Goal: Check status: Check status

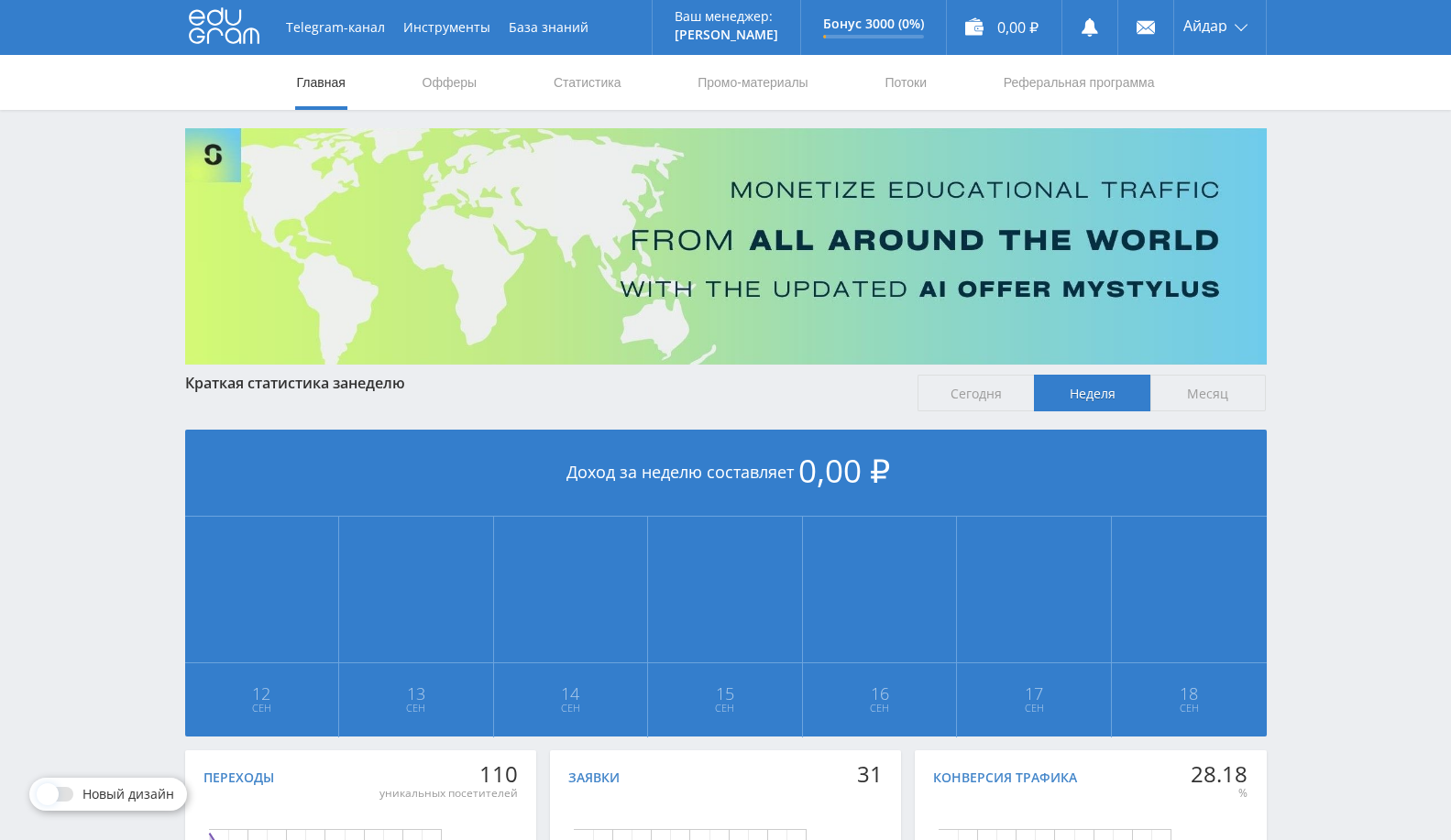
drag, startPoint x: 598, startPoint y: 77, endPoint x: 659, endPoint y: 89, distance: 62.2
click at [598, 77] on link "Статистика" at bounding box center [586, 83] width 71 height 55
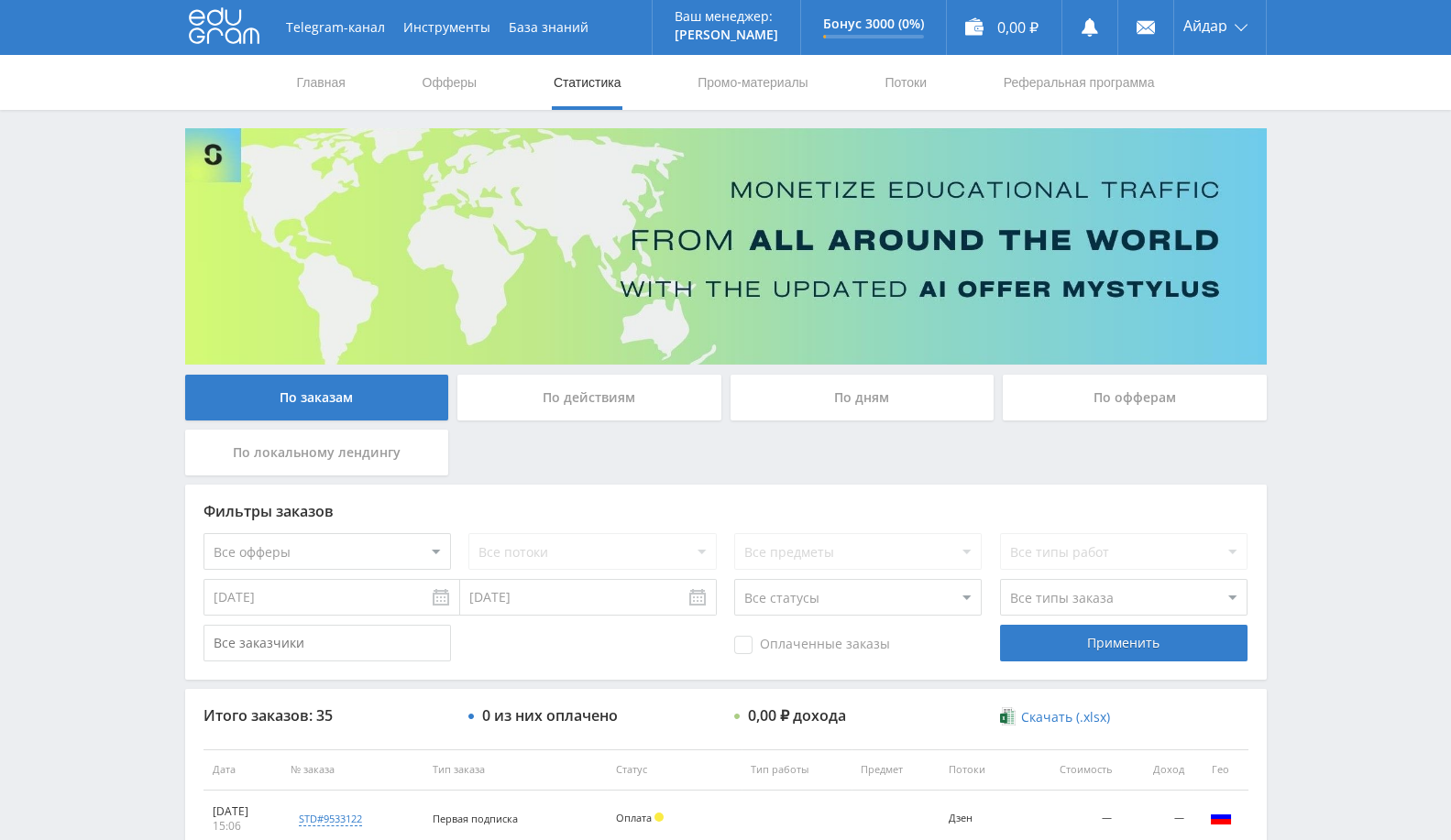
click at [312, 600] on input "[DATE]" at bounding box center [332, 597] width 257 height 37
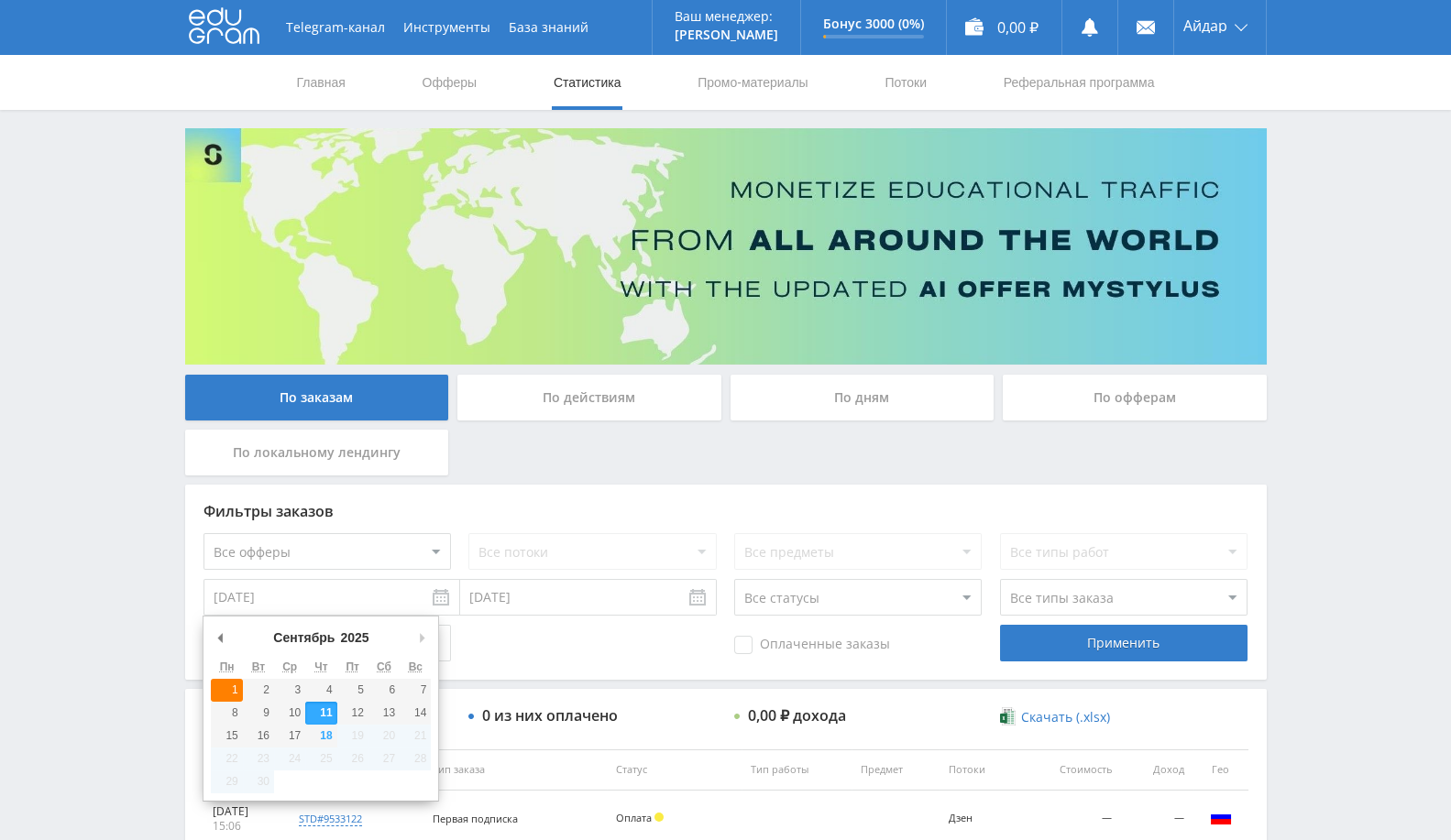
type input "[DATE]"
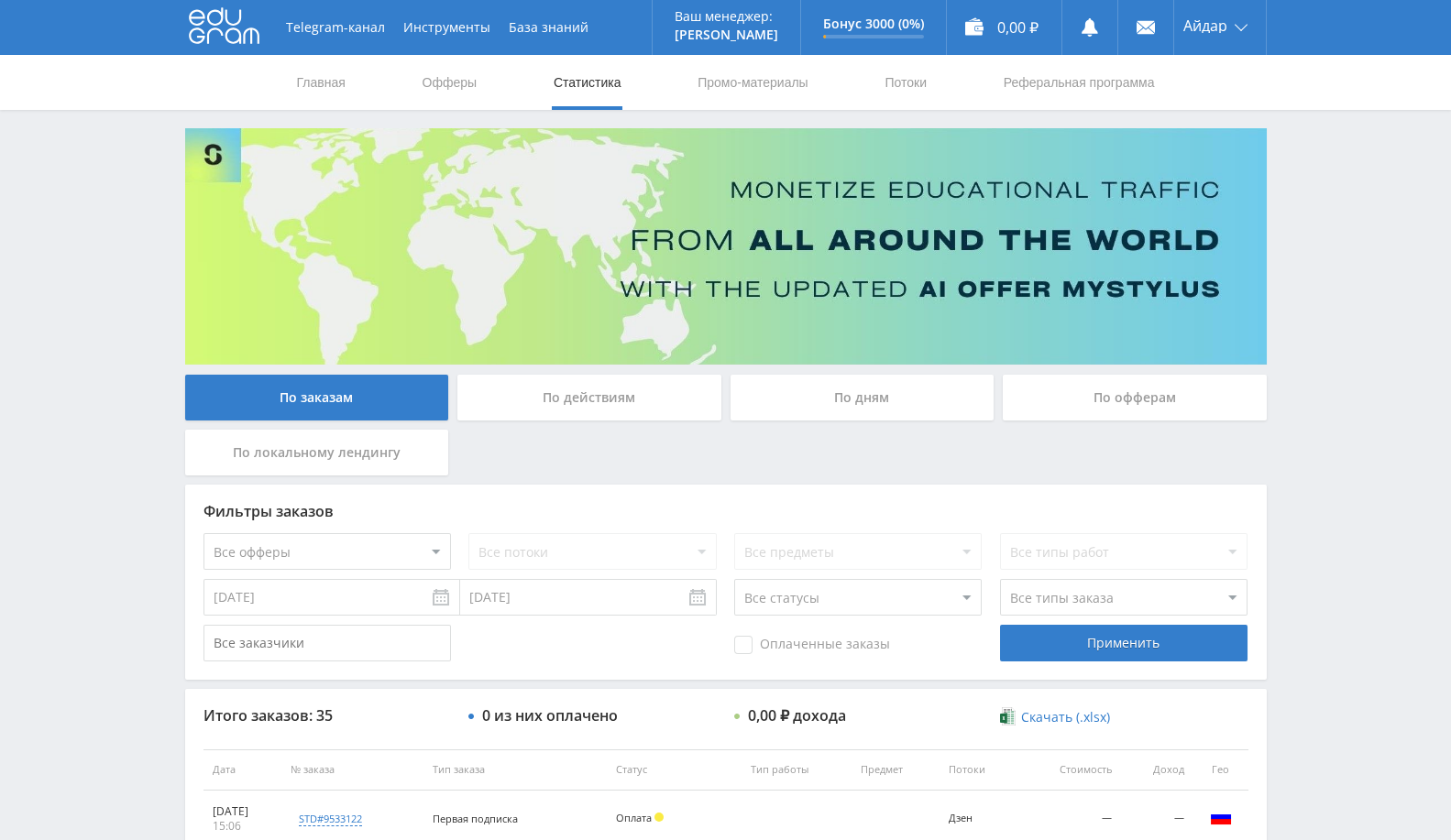
click at [1098, 385] on div "По офферам" at bounding box center [1134, 398] width 264 height 46
click at [0, 0] on input "По офферам" at bounding box center [0, 0] width 0 height 0
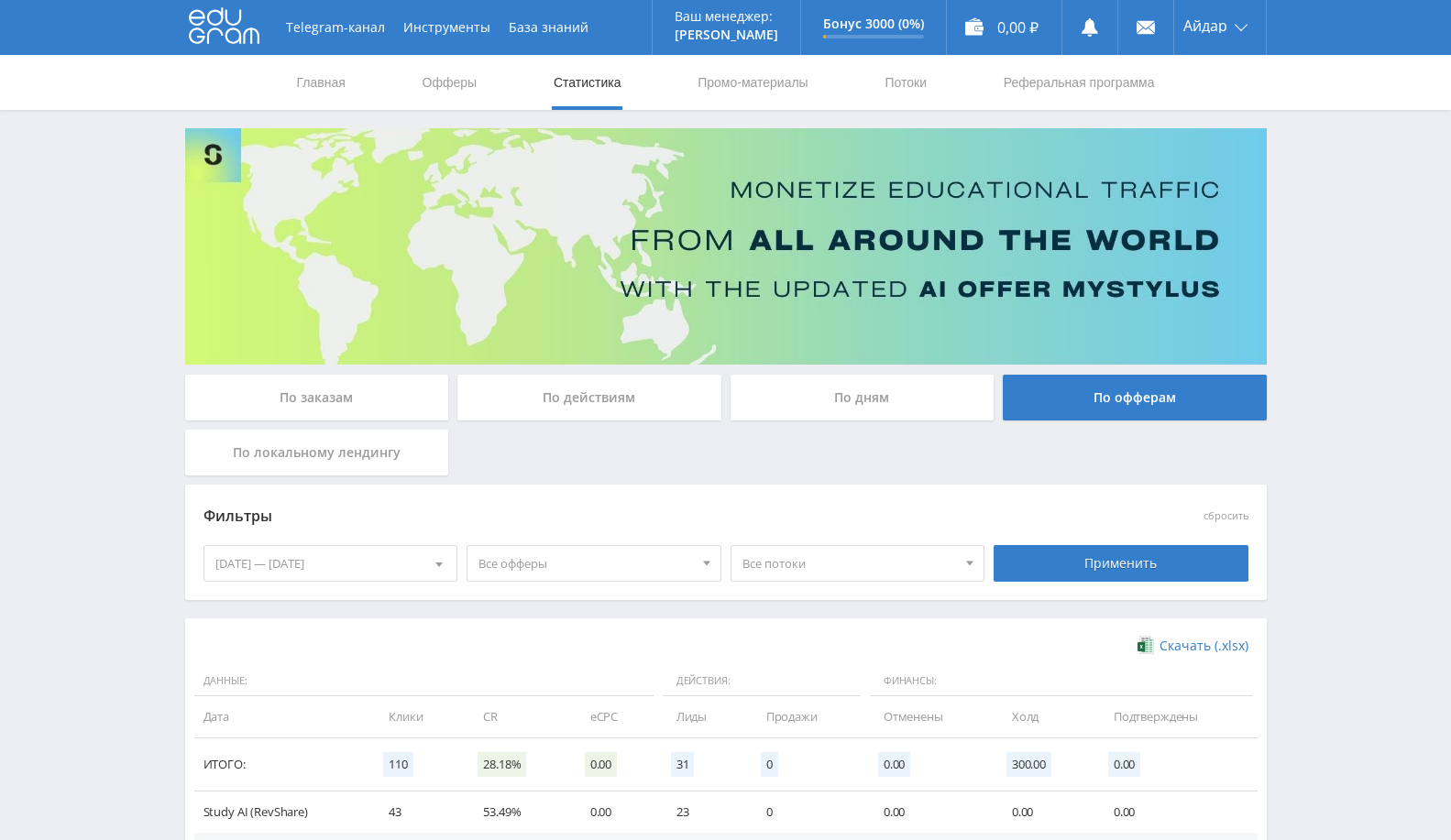
click at [344, 558] on div "[DATE] — [DATE]" at bounding box center [331, 563] width 253 height 35
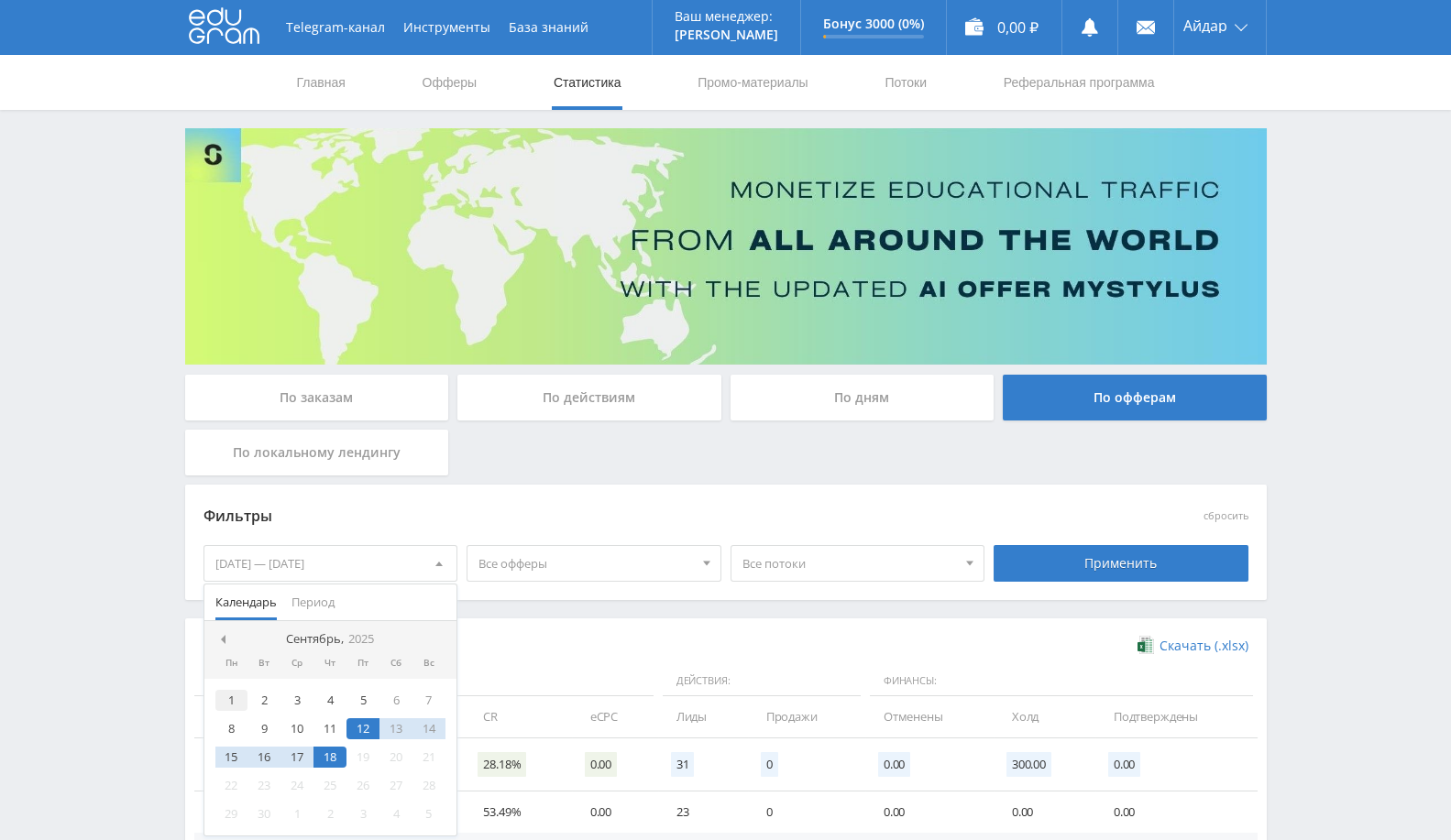
click at [235, 697] on div "1" at bounding box center [232, 700] width 33 height 21
click at [321, 750] on div "18" at bounding box center [330, 757] width 33 height 21
drag, startPoint x: 636, startPoint y: 607, endPoint x: 774, endPoint y: 600, distance: 138.2
click at [639, 606] on div "Фильтры сбросить [DATE] — [DATE] Календарь Период Сентябрь, 2025 Пн Вт Ср Чт Пт…" at bounding box center [725, 551] width 1082 height 134
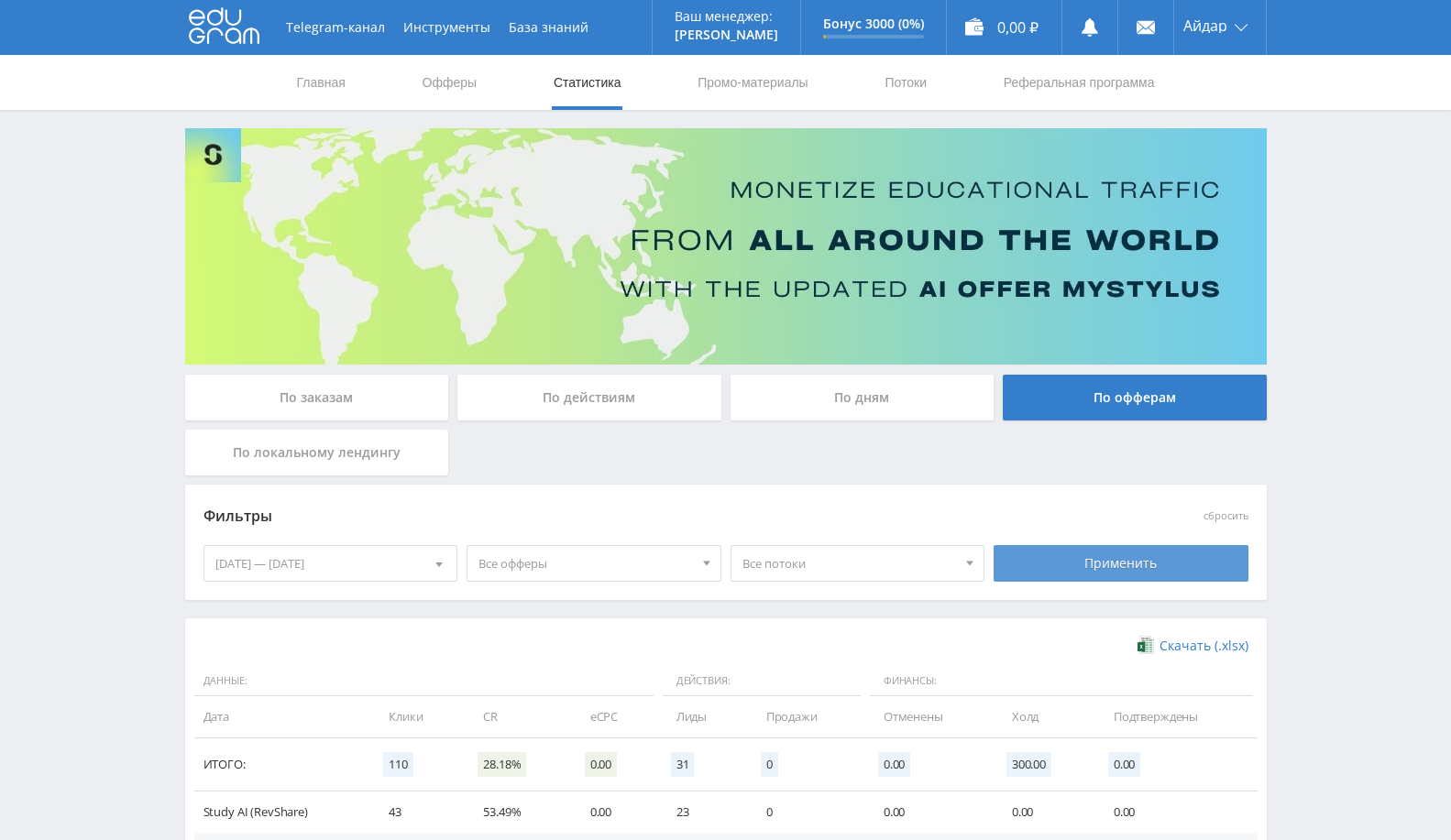
click at [1058, 555] on div "Применить" at bounding box center [1120, 563] width 255 height 37
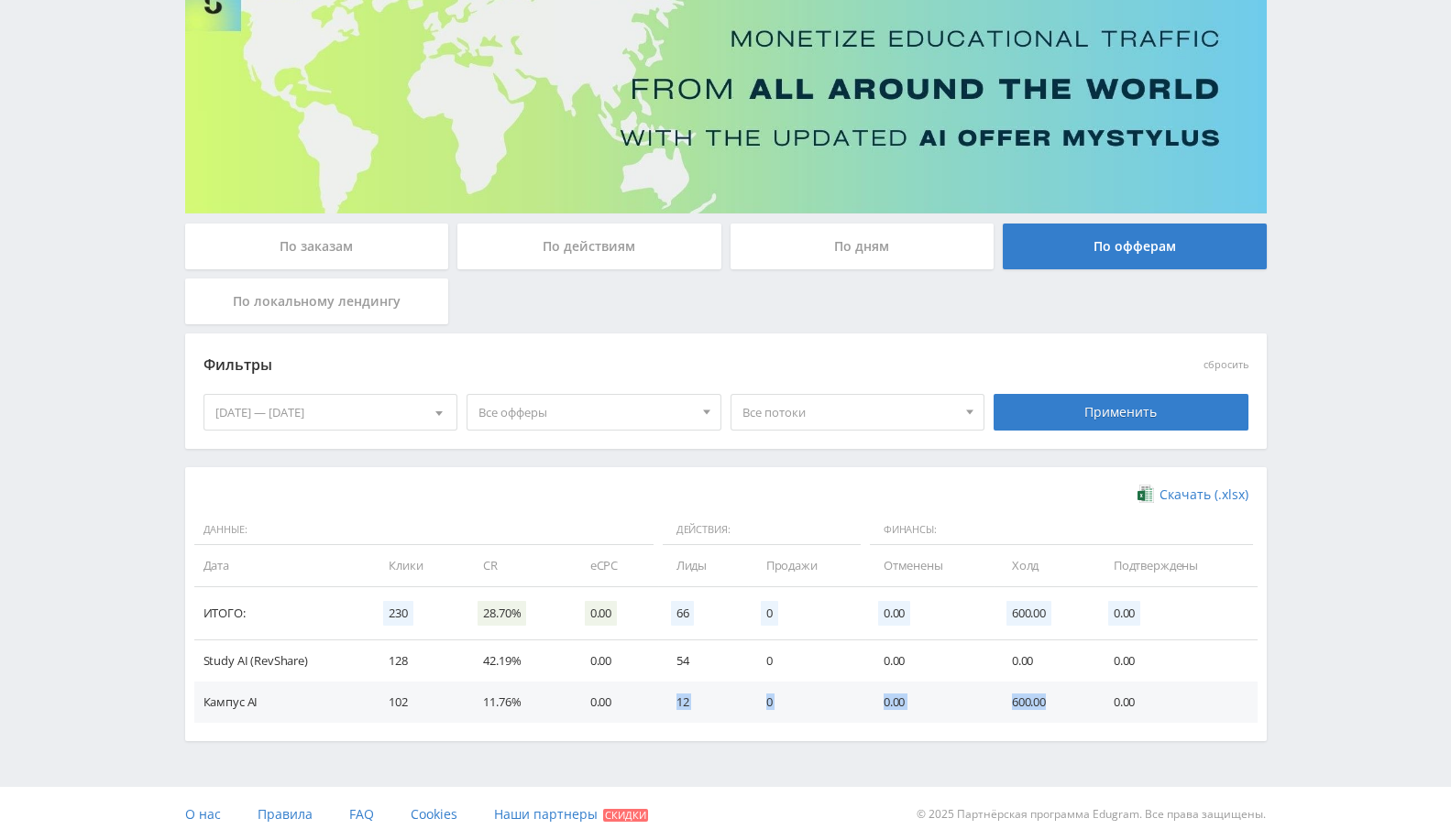
drag, startPoint x: 667, startPoint y: 689, endPoint x: 1058, endPoint y: 696, distance: 391.1
click at [1058, 696] on tr "Кампус AI 102 11.76% 0.00 12 0 0.00 600.00 0.00" at bounding box center [725, 702] width 1063 height 42
click at [290, 401] on div "[DATE] — [DATE]" at bounding box center [331, 413] width 253 height 35
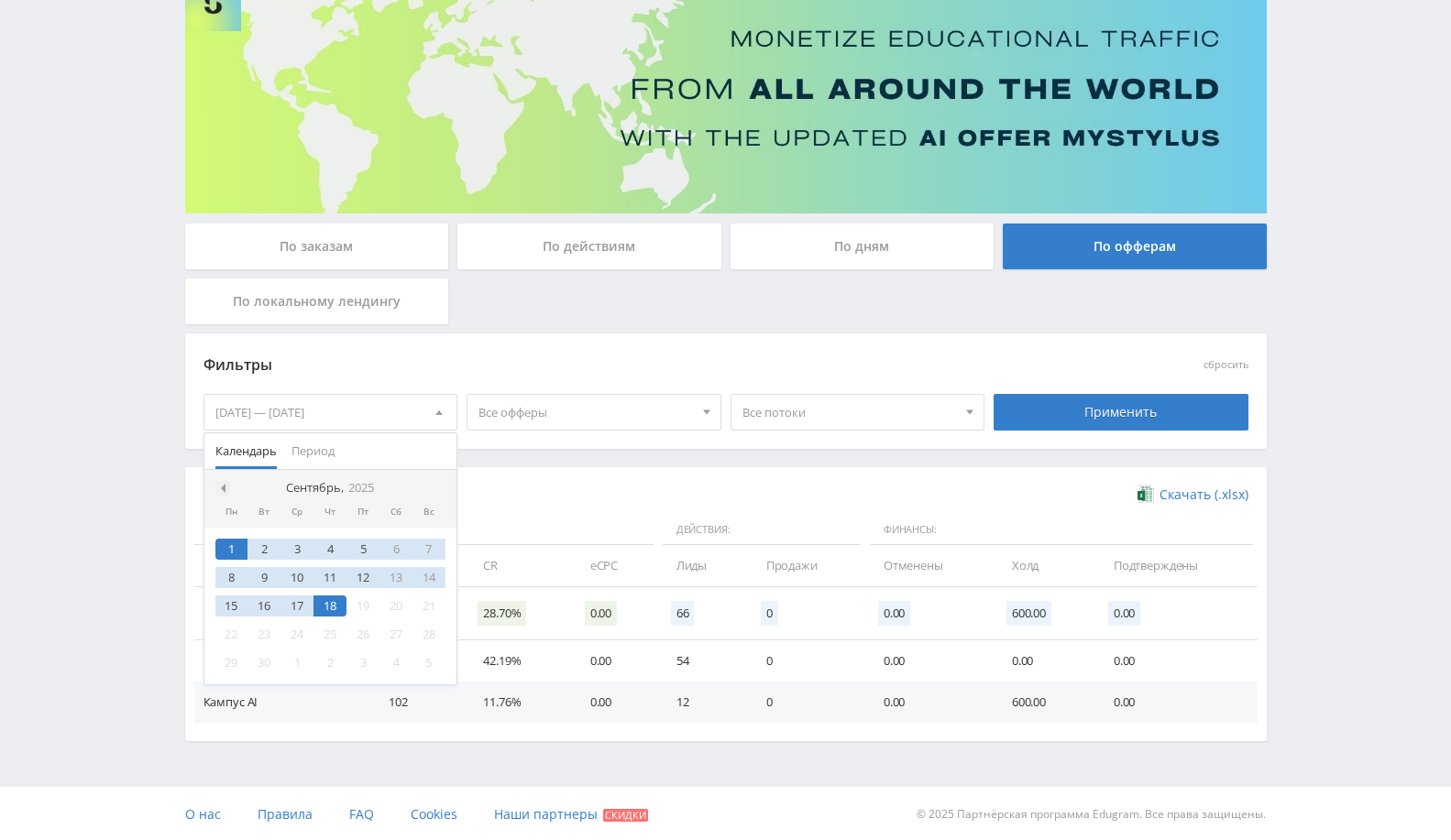
click at [222, 487] on span at bounding box center [221, 488] width 9 height 9
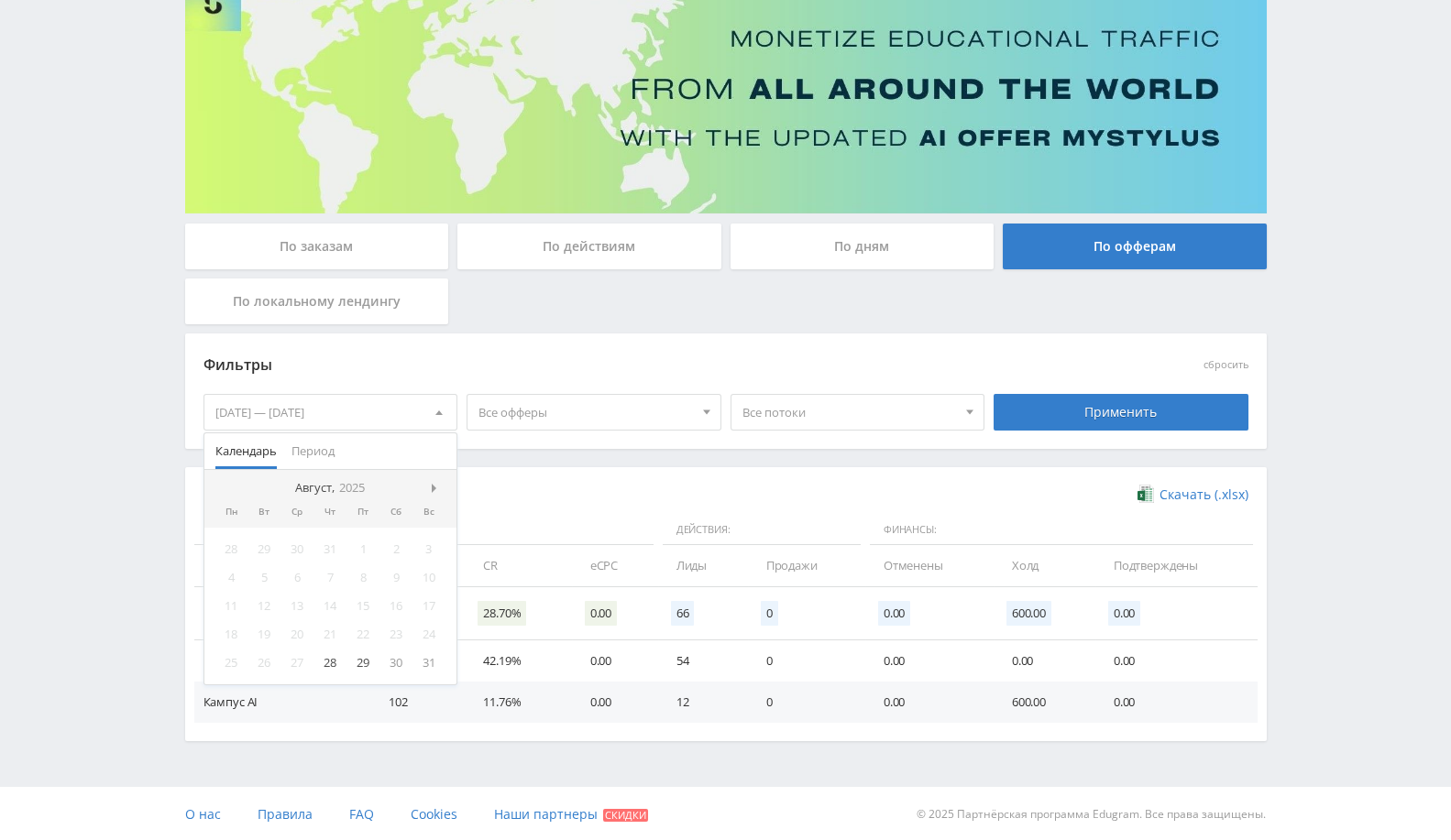
click at [222, 487] on nav "Август, 2025" at bounding box center [331, 488] width 253 height 37
click at [322, 660] on div "28" at bounding box center [330, 662] width 33 height 21
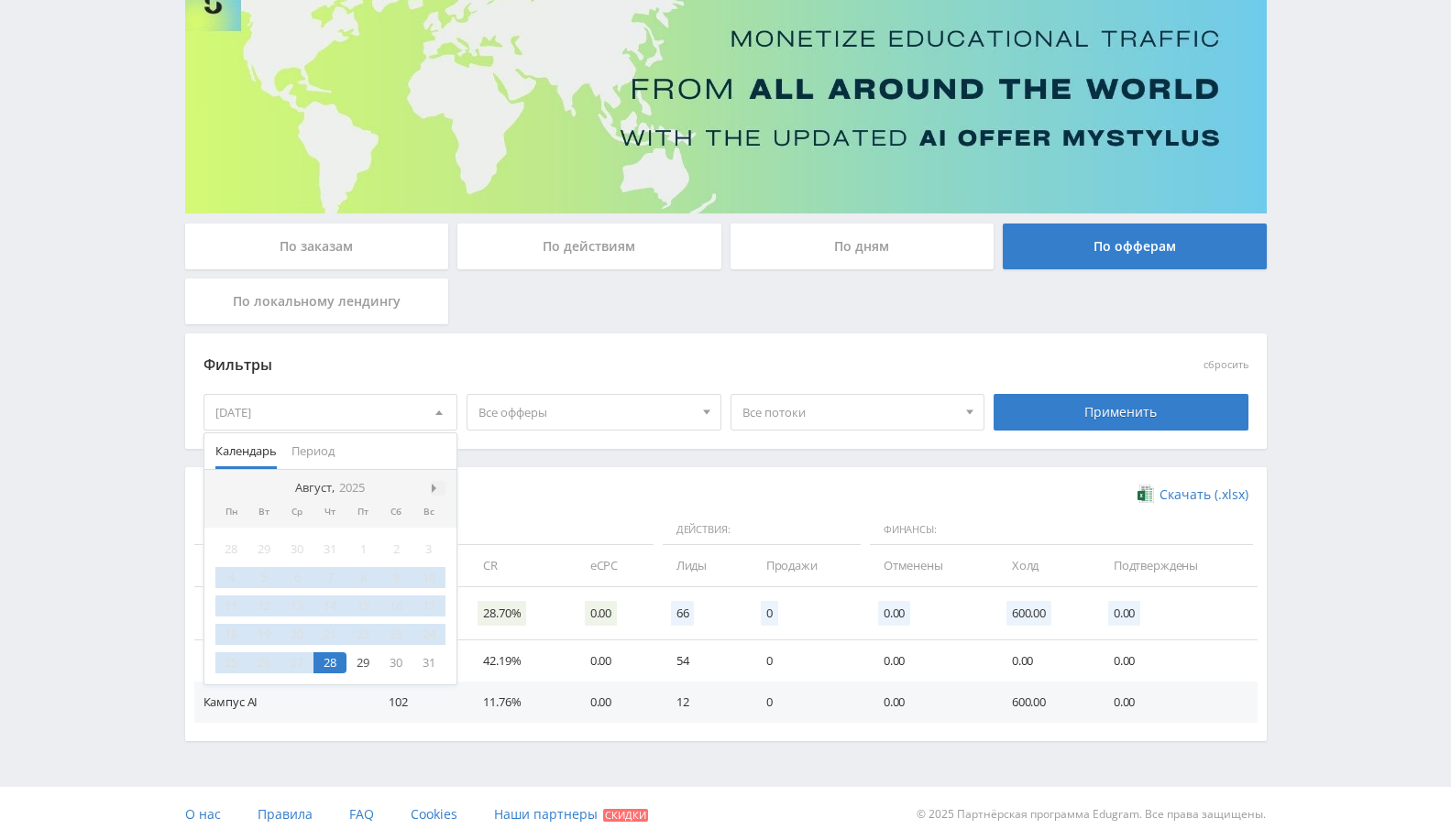
click at [435, 484] on span at bounding box center [436, 488] width 9 height 9
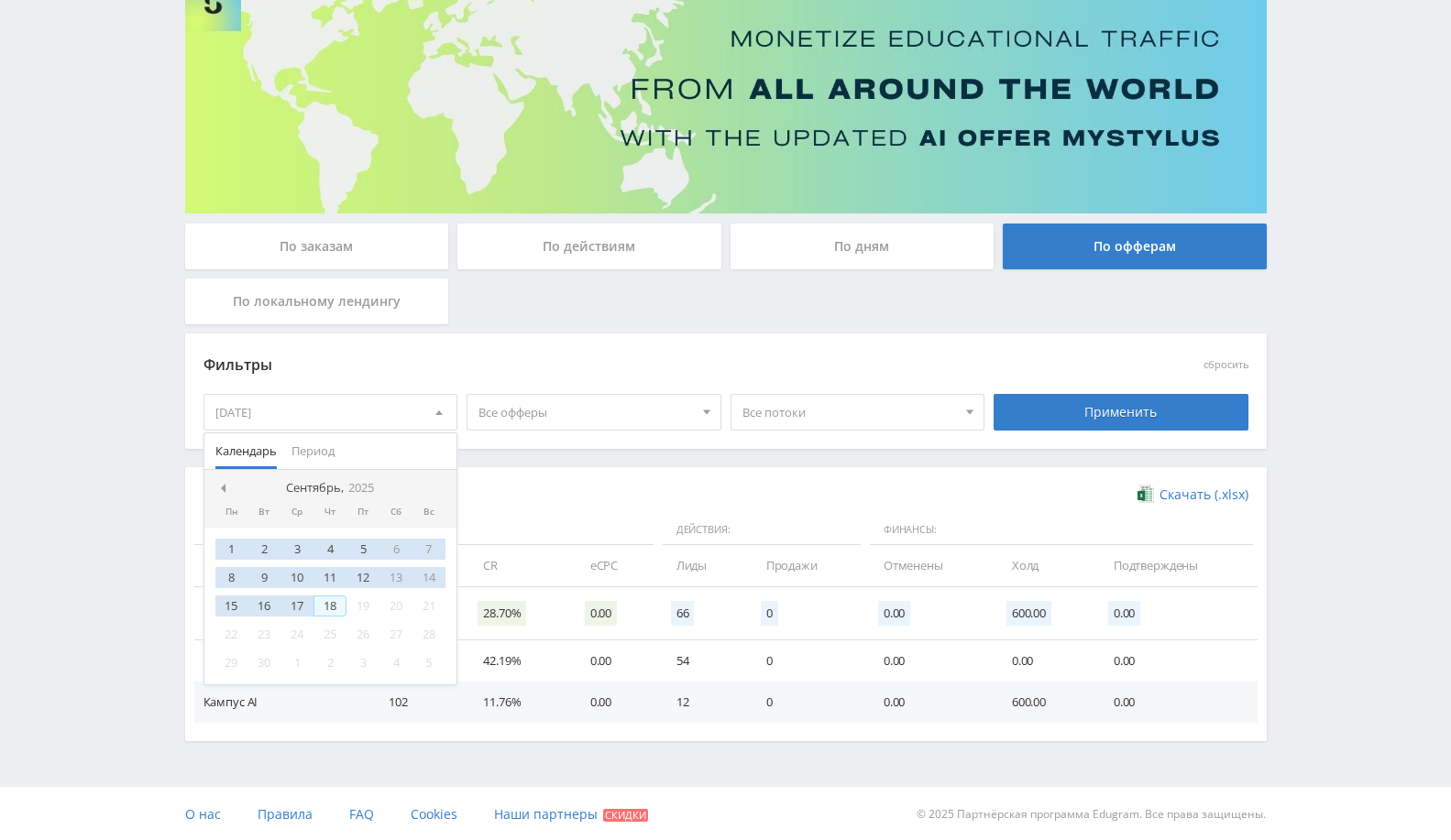
click at [324, 600] on div "18" at bounding box center [330, 606] width 33 height 21
click at [1055, 402] on div "Применить" at bounding box center [1120, 413] width 255 height 37
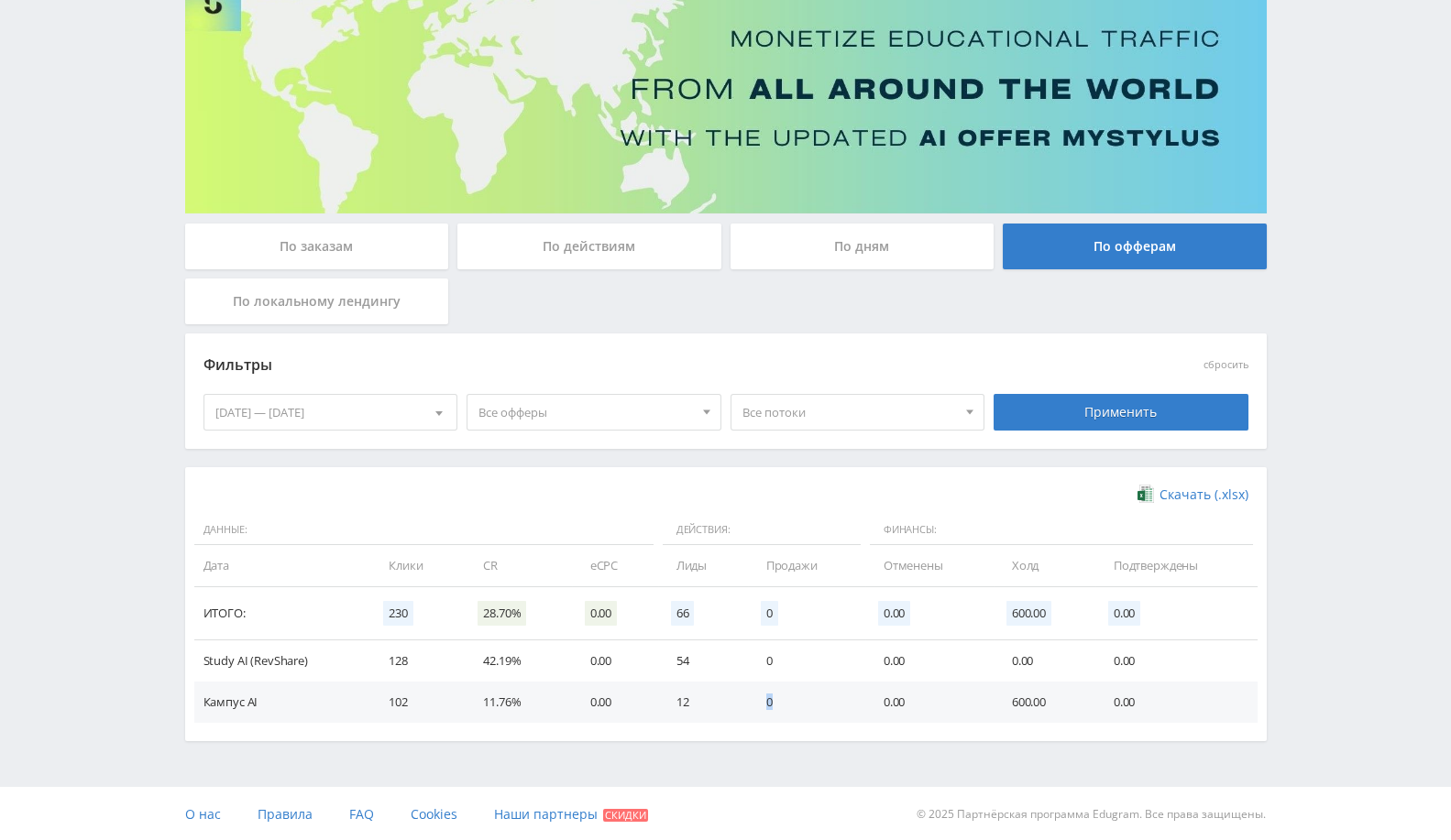
drag, startPoint x: 765, startPoint y: 705, endPoint x: 838, endPoint y: 711, distance: 73.2
click at [838, 711] on td "0" at bounding box center [806, 702] width 117 height 42
drag, startPoint x: 1008, startPoint y: 694, endPoint x: 1055, endPoint y: 692, distance: 47.0
click at [1055, 692] on td "600.00" at bounding box center [1044, 702] width 102 height 42
